Goal: Task Accomplishment & Management: Use online tool/utility

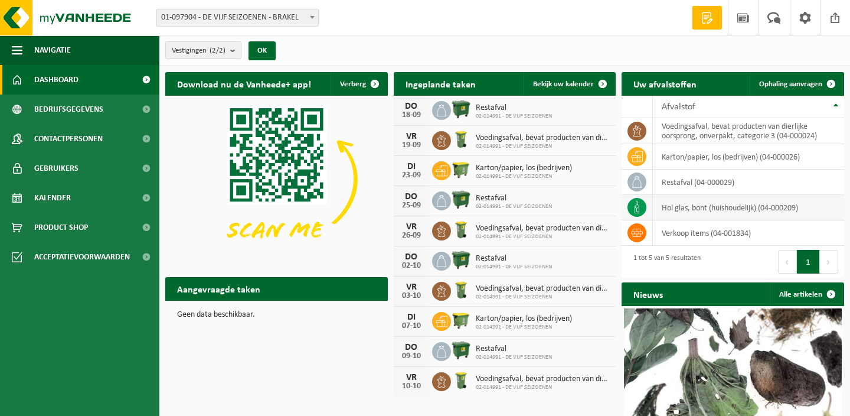
click at [639, 205] on icon at bounding box center [637, 207] width 12 height 12
click at [683, 207] on td "hol glas, bont (huishoudelijk) (04-000209)" at bounding box center [748, 207] width 191 height 25
click at [746, 210] on td "hol glas, bont (huishoudelijk) (04-000209)" at bounding box center [748, 207] width 191 height 25
click at [642, 204] on icon at bounding box center [637, 207] width 12 height 12
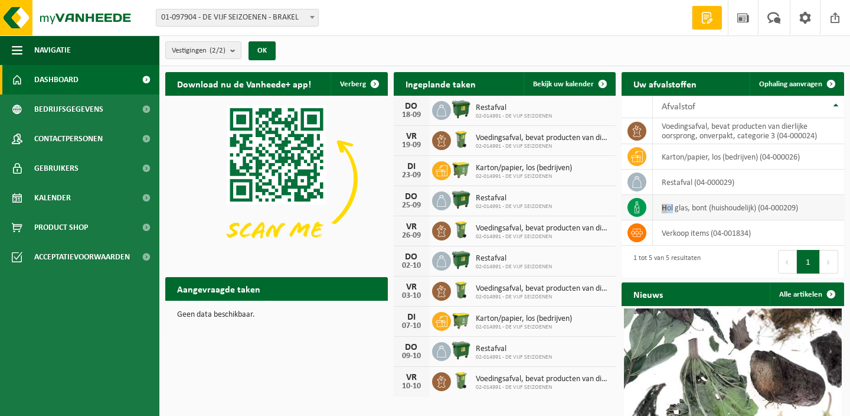
click at [642, 204] on icon at bounding box center [637, 207] width 12 height 12
click at [640, 204] on icon at bounding box center [637, 207] width 12 height 12
click at [635, 207] on icon at bounding box center [637, 207] width 12 height 12
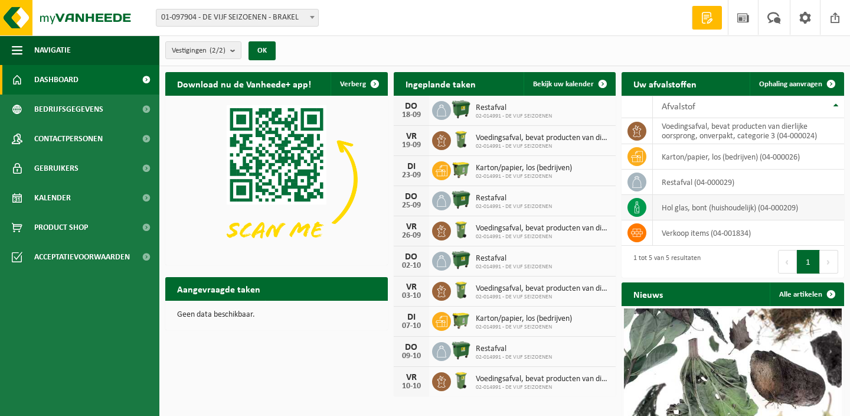
scroll to position [3, 0]
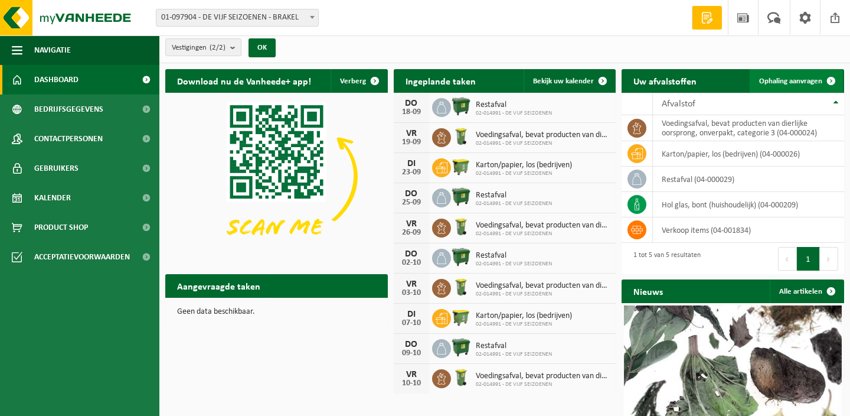
click at [832, 79] on span at bounding box center [832, 81] width 24 height 24
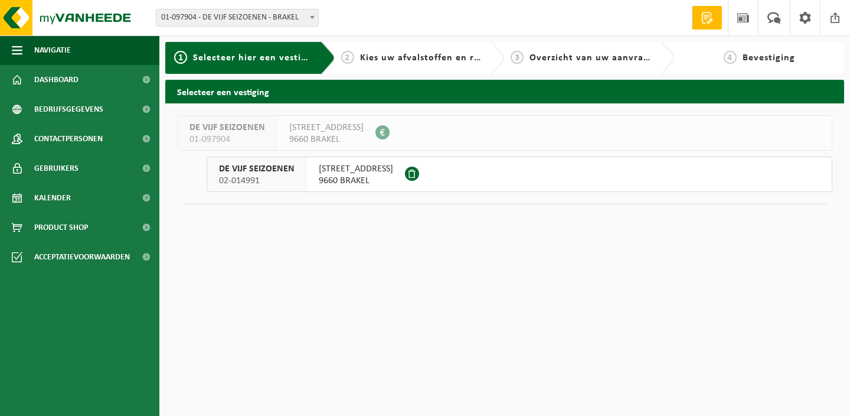
click at [344, 172] on span "[STREET_ADDRESS]" at bounding box center [356, 169] width 74 height 12
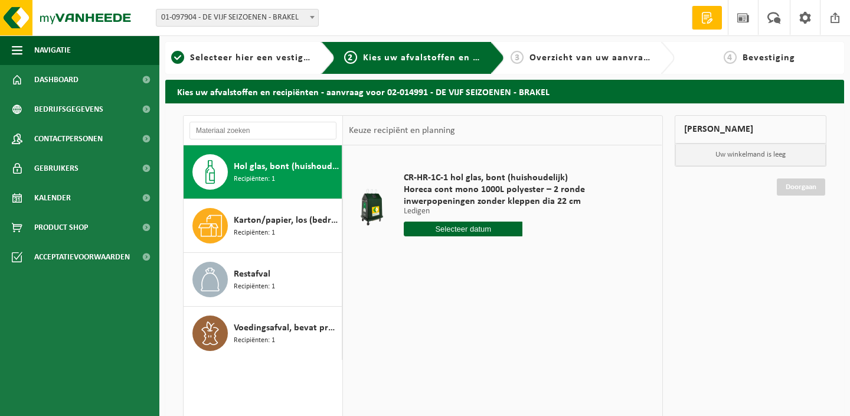
click at [262, 171] on span "Hol glas, bont (huishoudelijk)" at bounding box center [286, 166] width 105 height 14
click at [478, 224] on input "text" at bounding box center [463, 228] width 119 height 15
click at [480, 331] on div "18" at bounding box center [477, 333] width 21 height 19
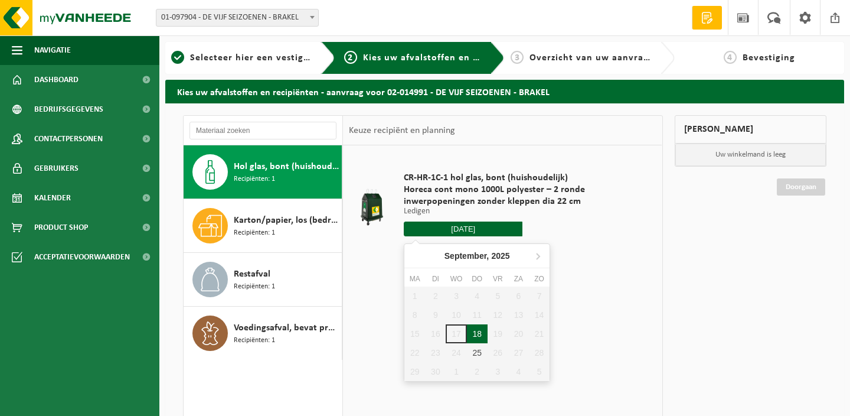
type input "Van 2025-09-18"
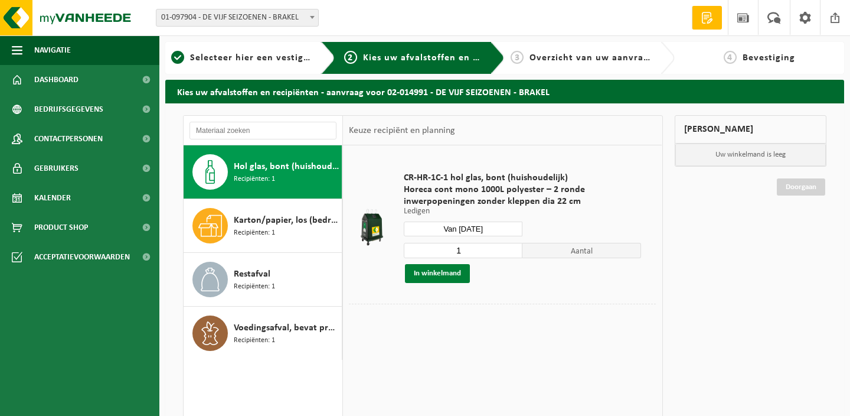
click at [462, 272] on button "In winkelmand" at bounding box center [437, 273] width 65 height 19
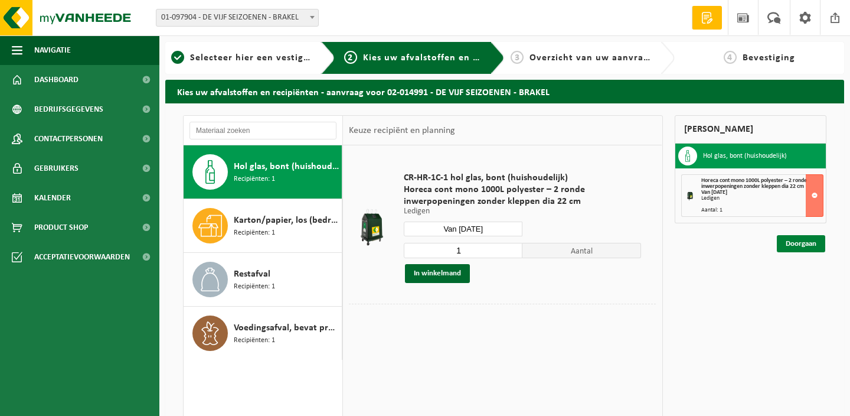
click at [807, 241] on link "Doorgaan" at bounding box center [801, 243] width 48 height 17
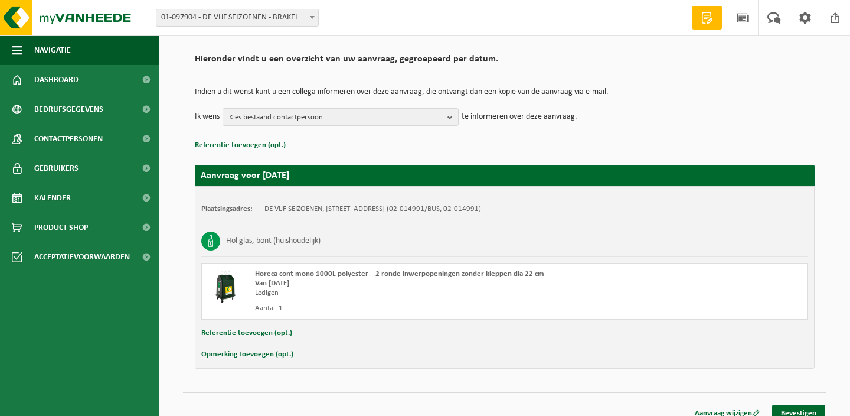
scroll to position [91, 0]
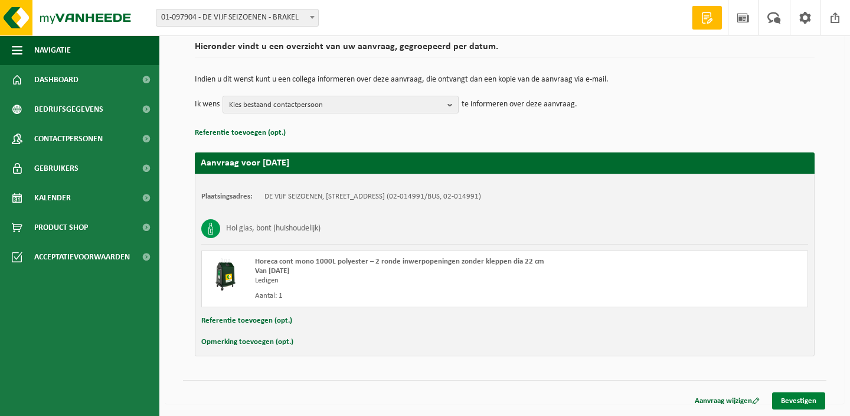
click at [799, 397] on link "Bevestigen" at bounding box center [798, 400] width 53 height 17
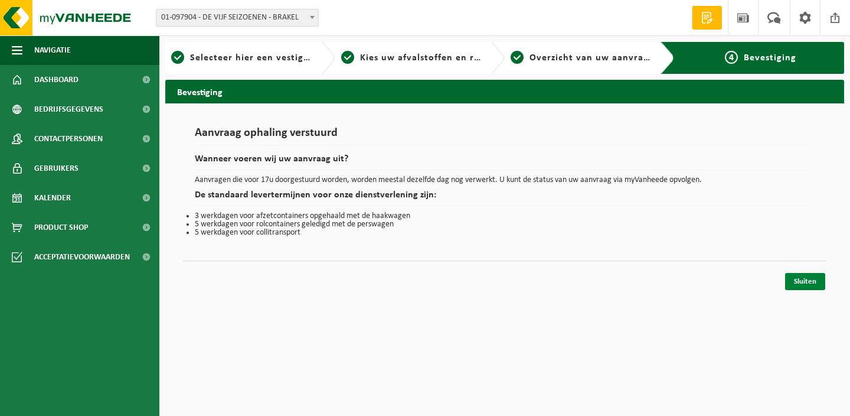
click at [806, 282] on link "Sluiten" at bounding box center [805, 281] width 40 height 17
